Goal: Check status: Check status

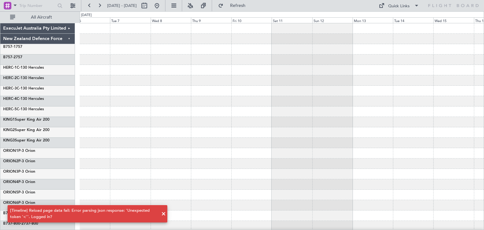
click at [164, 216] on span at bounding box center [164, 214] width 8 height 8
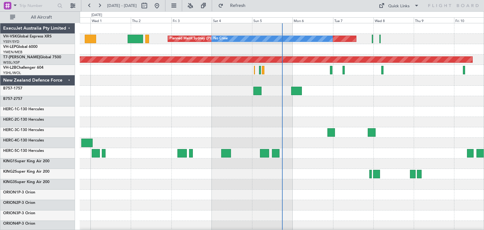
click at [67, 27] on div "ExecuJet Australia Pty Limited" at bounding box center [37, 28] width 75 height 10
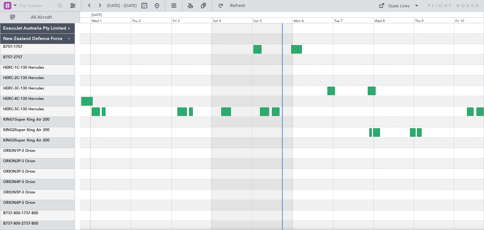
click at [344, 225] on div at bounding box center [282, 226] width 404 height 10
click at [250, 3] on span "Refresh" at bounding box center [238, 5] width 26 height 4
